Goal: Information Seeking & Learning: Learn about a topic

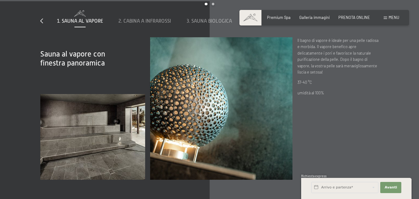
scroll to position [1487, 0]
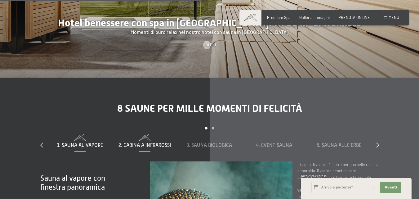
click at [156, 148] on div "2. Cabina a infrarossi" at bounding box center [145, 145] width 60 height 7
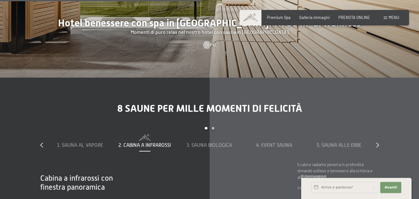
scroll to position [1611, 0]
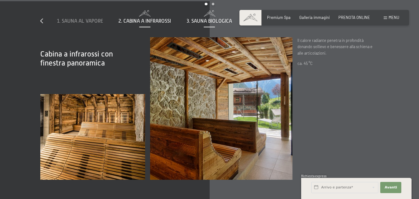
click at [205, 20] on span "3. Sauna biologica" at bounding box center [208, 21] width 45 height 6
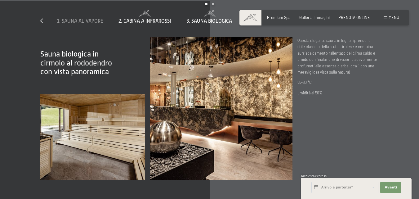
click at [153, 23] on span "2. Cabina a infrarossi" at bounding box center [144, 21] width 52 height 6
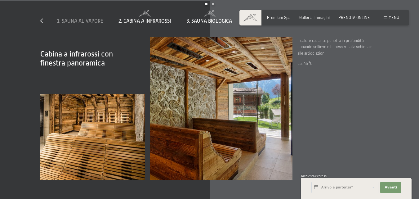
click at [193, 18] on span "3. Sauna biologica" at bounding box center [208, 21] width 45 height 6
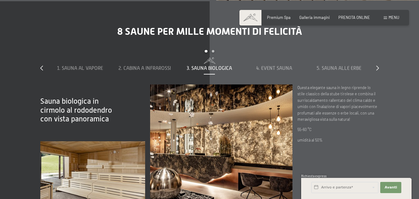
scroll to position [1549, 0]
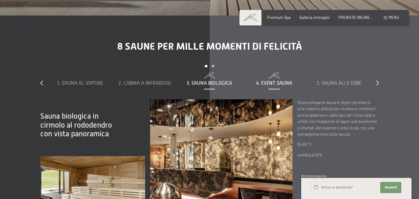
click at [277, 84] on span "4. Event Sauna" at bounding box center [274, 83] width 36 height 6
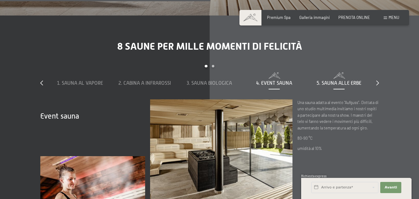
click at [333, 83] on span "5. Sauna alle erbe" at bounding box center [338, 83] width 45 height 6
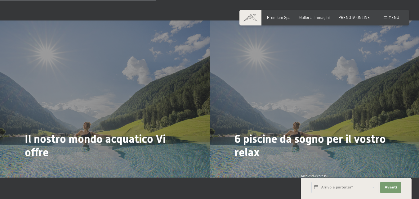
scroll to position [1115, 0]
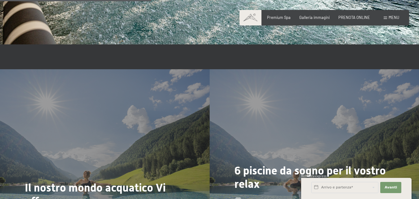
click at [264, 125] on div "6 piscine da sogno per il vostro relax Di più" at bounding box center [313, 147] width 209 height 157
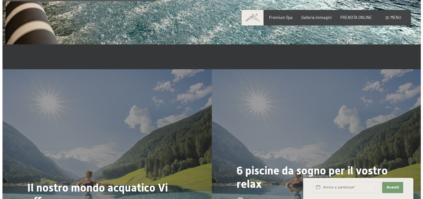
scroll to position [1239, 0]
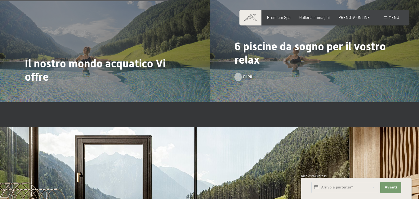
click at [242, 76] on div "Di più" at bounding box center [240, 77] width 13 height 6
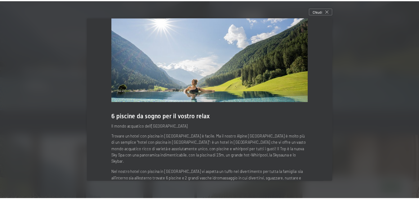
scroll to position [0, 0]
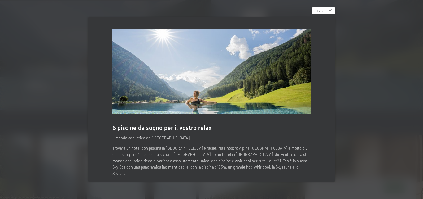
click at [317, 10] on span "Chiudi" at bounding box center [321, 10] width 10 height 5
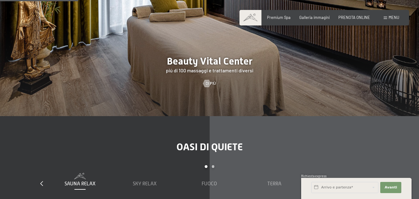
scroll to position [620, 0]
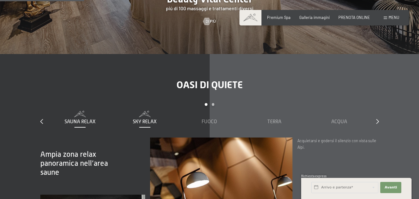
click at [147, 120] on span "Sky Relax" at bounding box center [145, 122] width 24 height 6
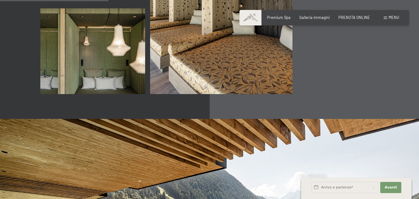
scroll to position [682, 0]
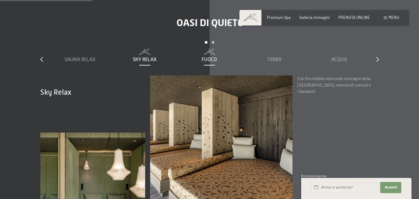
click at [209, 62] on div "Fuoco" at bounding box center [209, 59] width 60 height 7
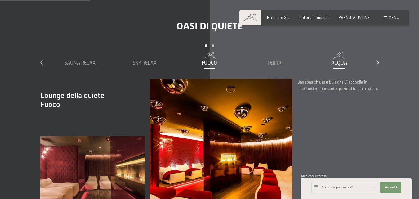
scroll to position [616, 0]
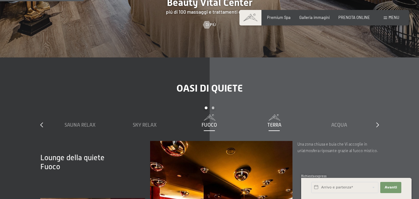
click at [265, 128] on div "Terra" at bounding box center [274, 124] width 60 height 7
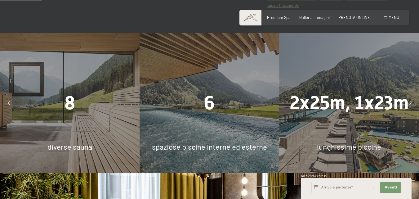
scroll to position [306, 0]
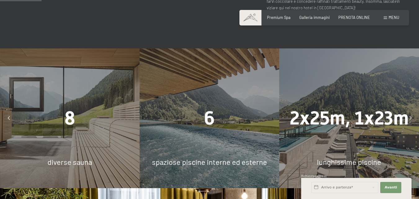
click at [409, 117] on icon at bounding box center [410, 118] width 2 height 4
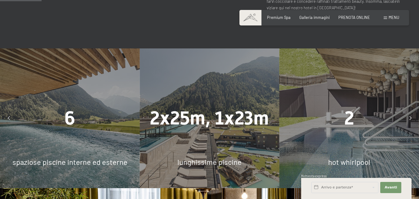
click at [409, 117] on icon at bounding box center [410, 118] width 2 height 4
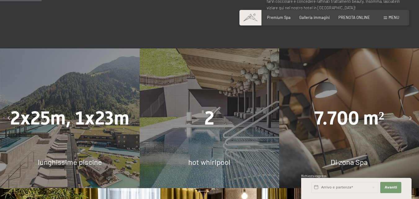
click at [409, 117] on icon at bounding box center [410, 118] width 2 height 4
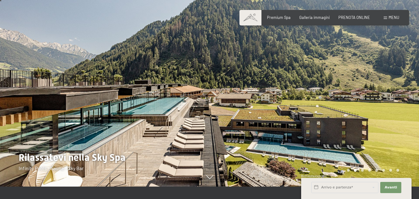
scroll to position [0, 0]
